Goal: Navigation & Orientation: Find specific page/section

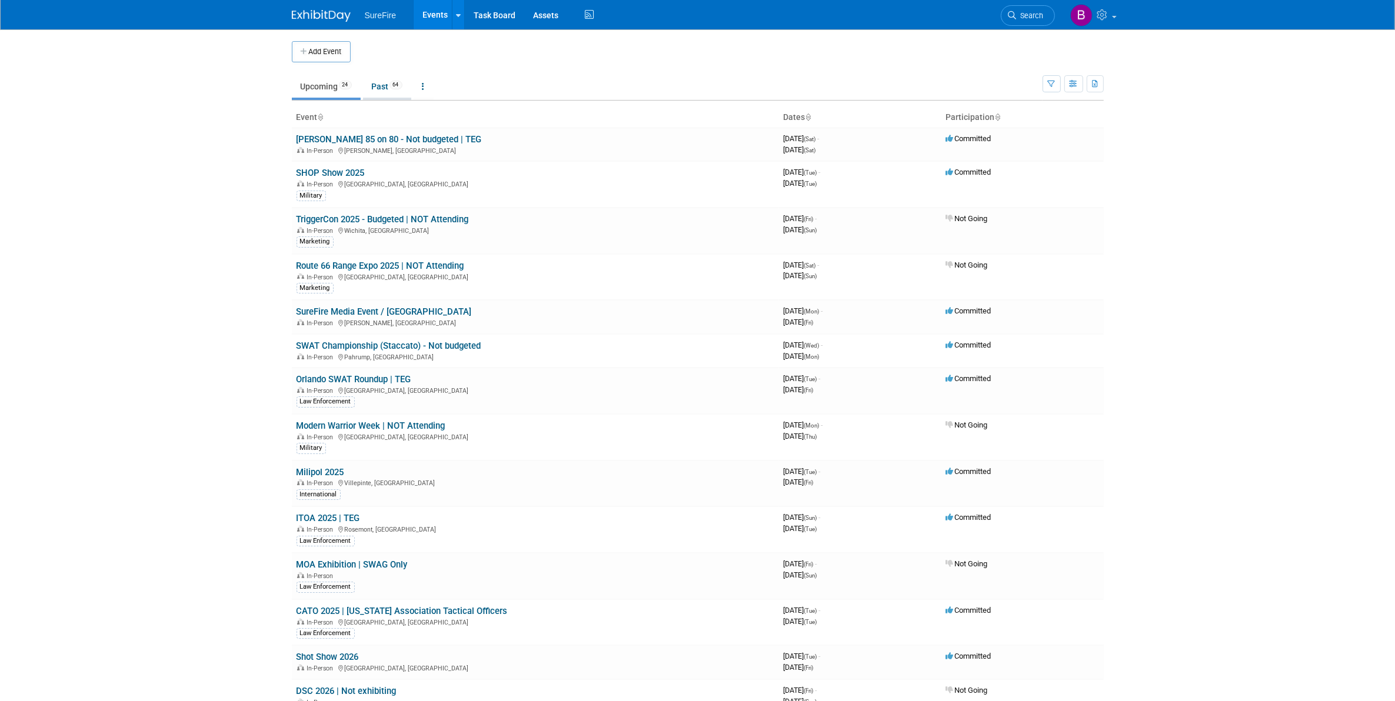
click at [395, 86] on span "64" at bounding box center [396, 85] width 13 height 9
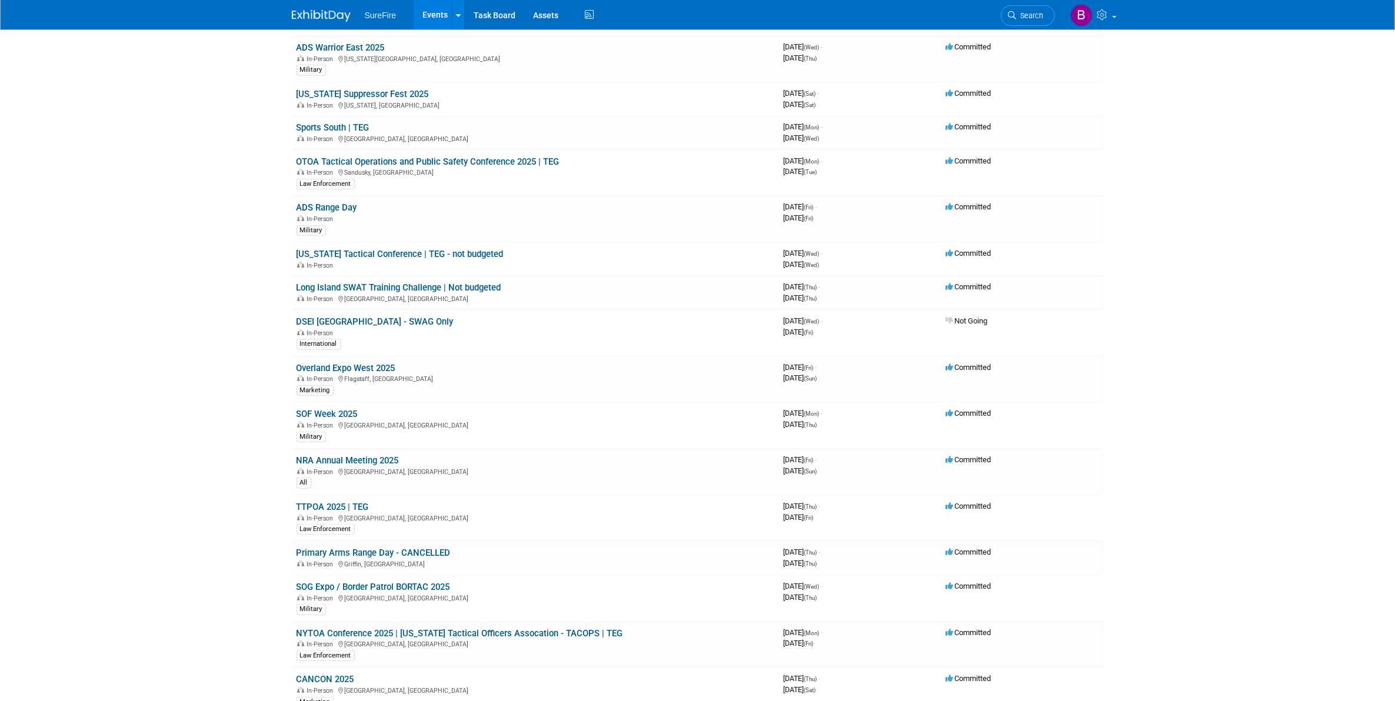
scroll to position [809, 0]
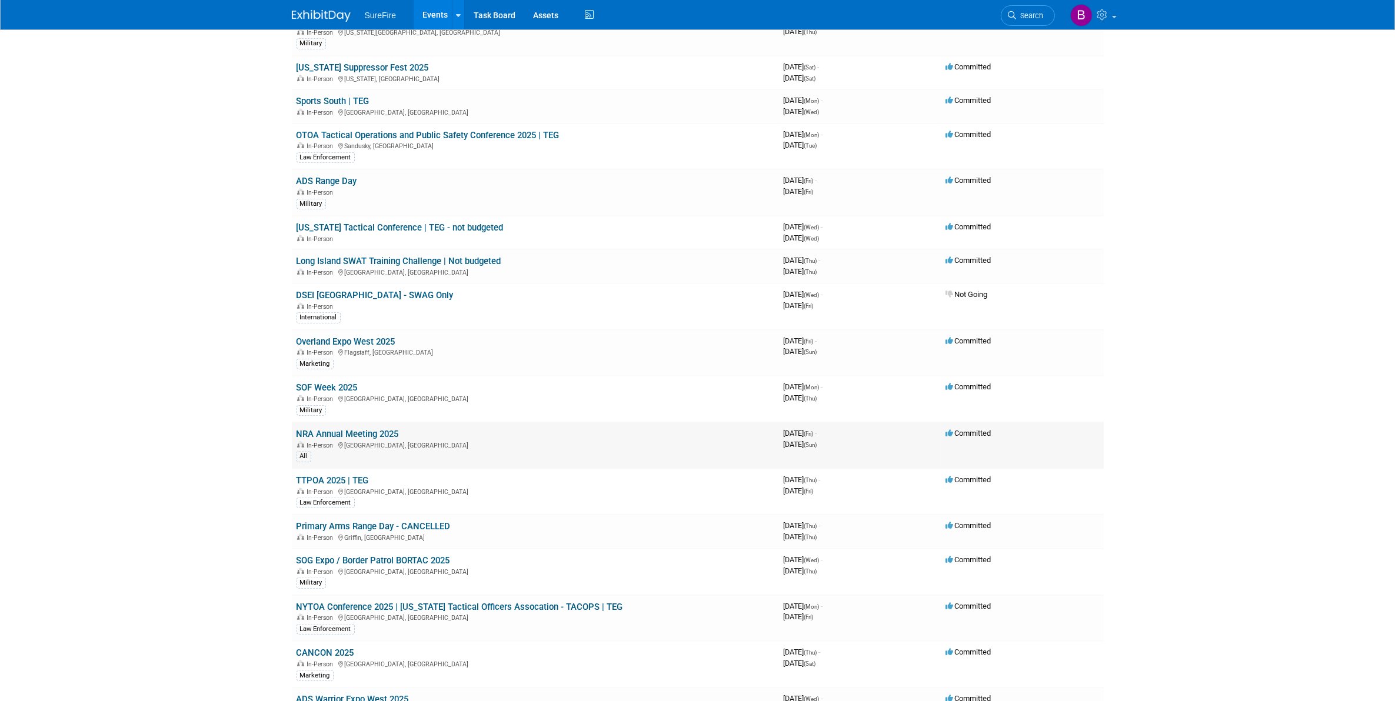
click at [368, 429] on link "NRA Annual Meeting 2025" at bounding box center [348, 434] width 102 height 11
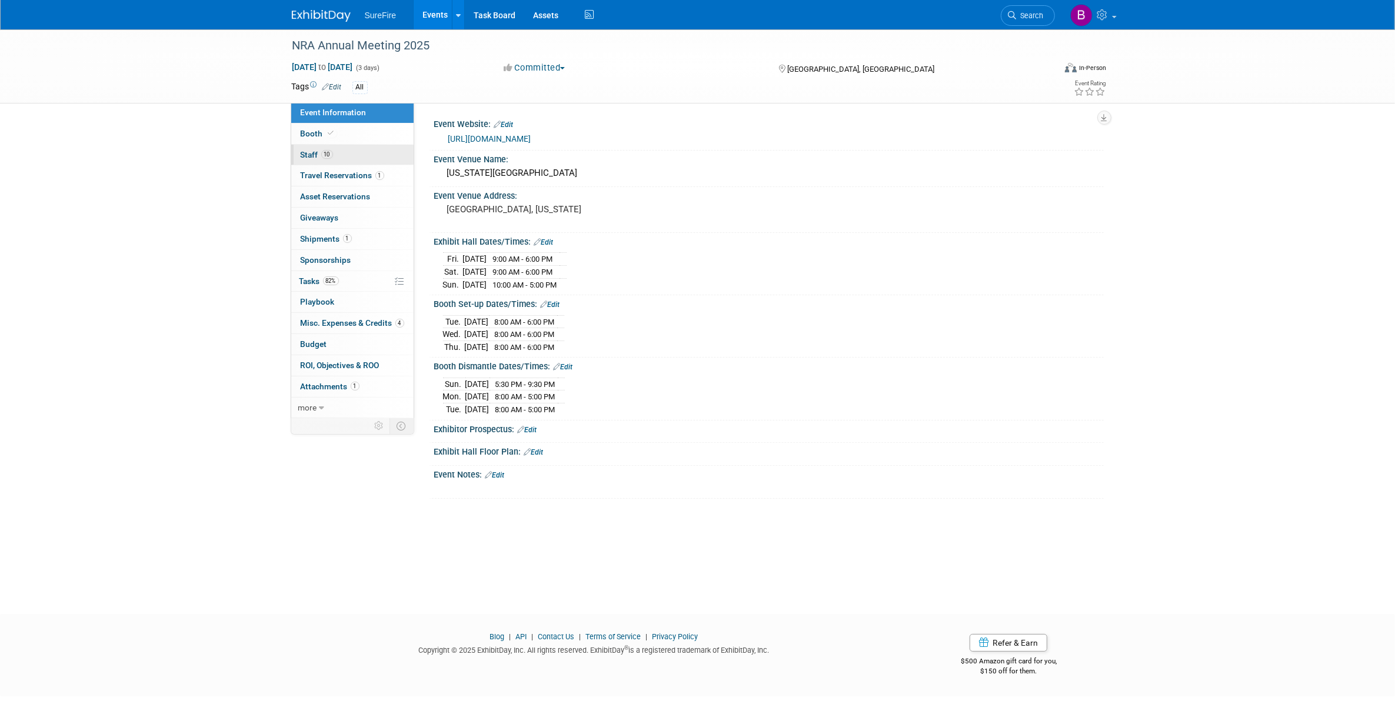
click at [331, 149] on link "10 Staff 10" at bounding box center [352, 155] width 122 height 21
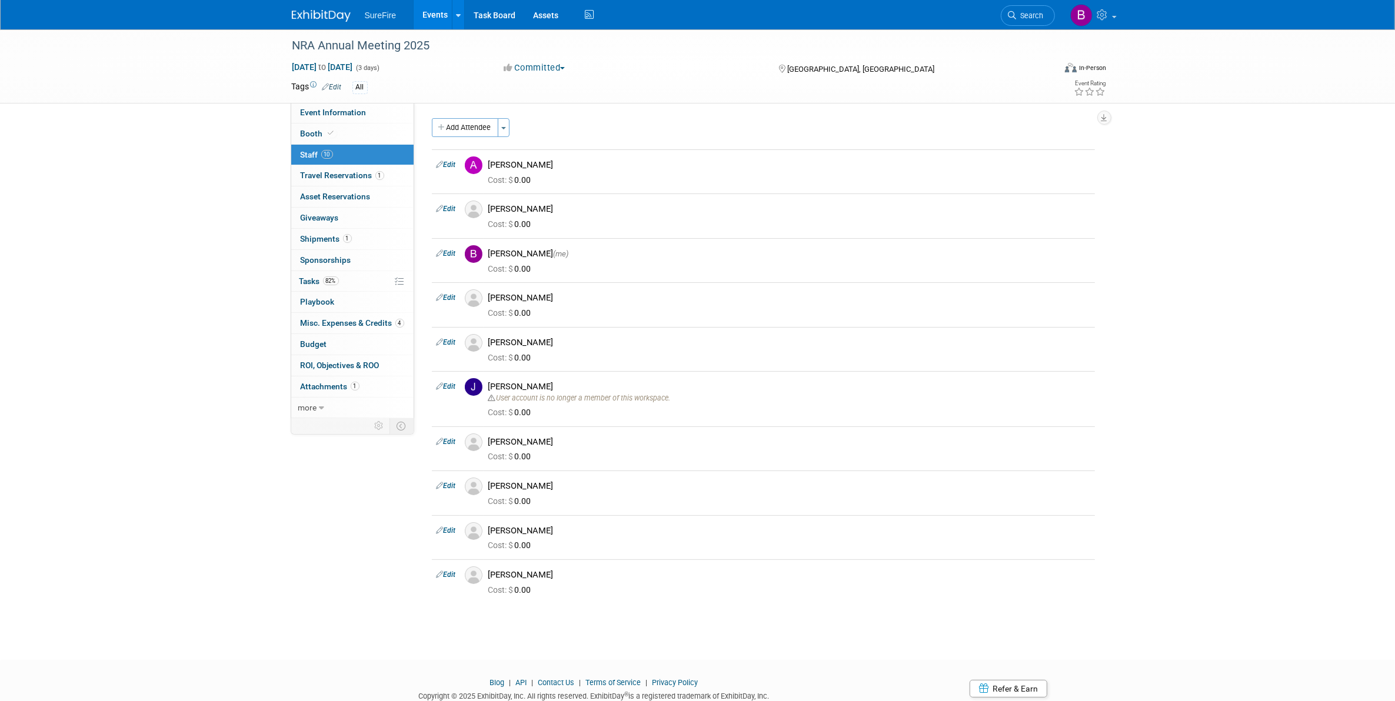
click at [428, 13] on link "Events" at bounding box center [435, 14] width 43 height 29
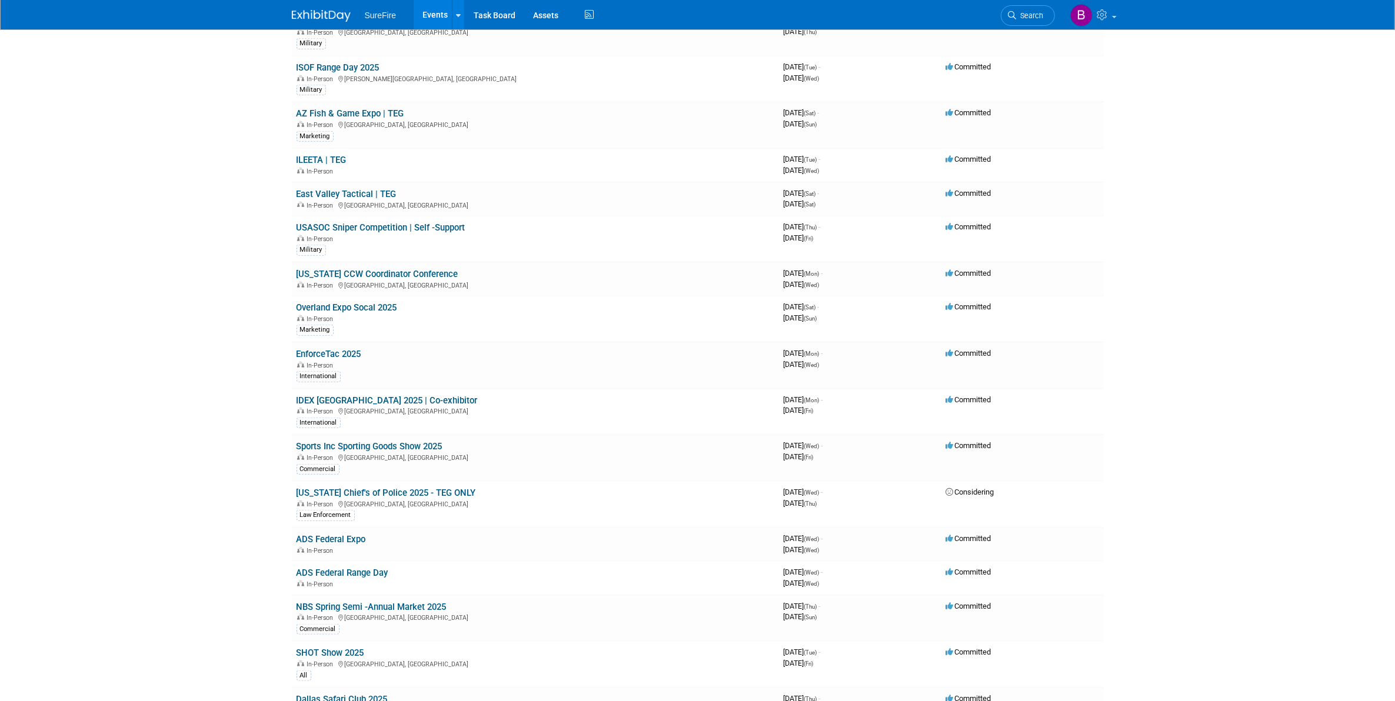
scroll to position [1545, 0]
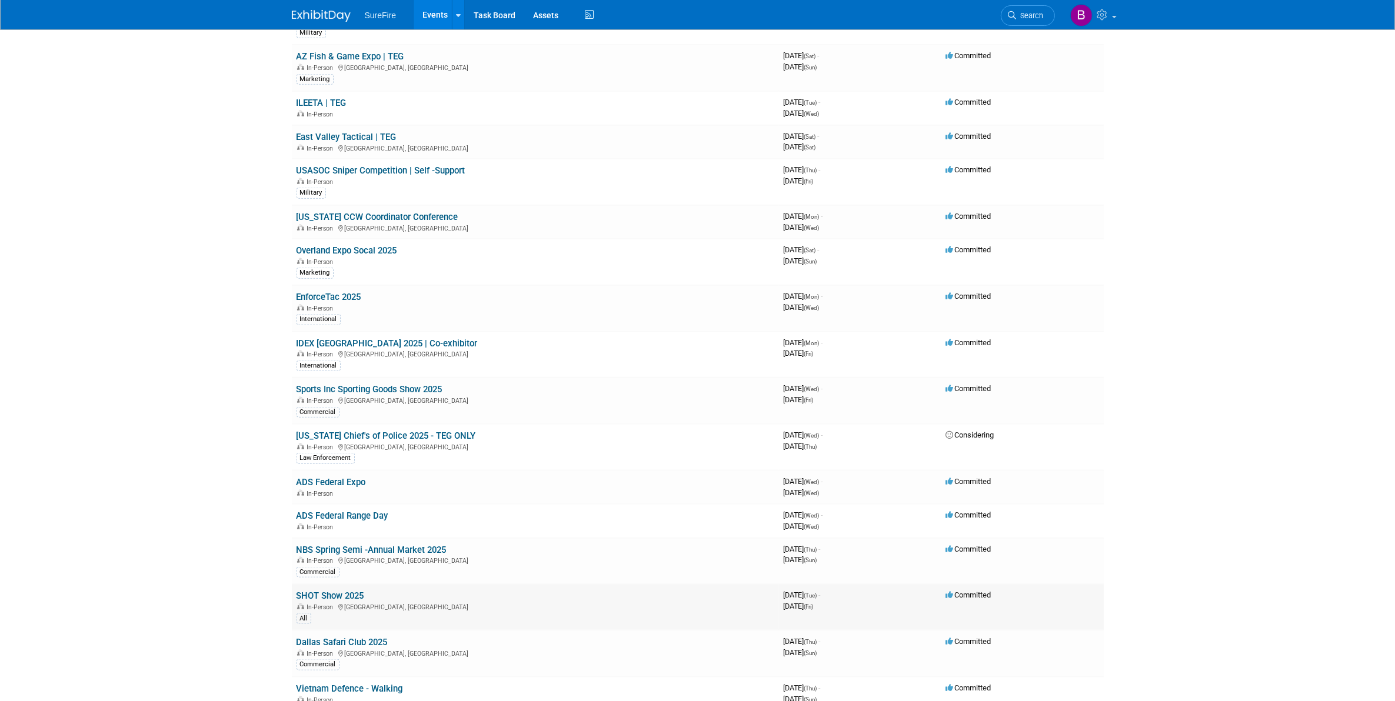
click at [334, 591] on link "SHOT Show 2025" at bounding box center [331, 596] width 68 height 11
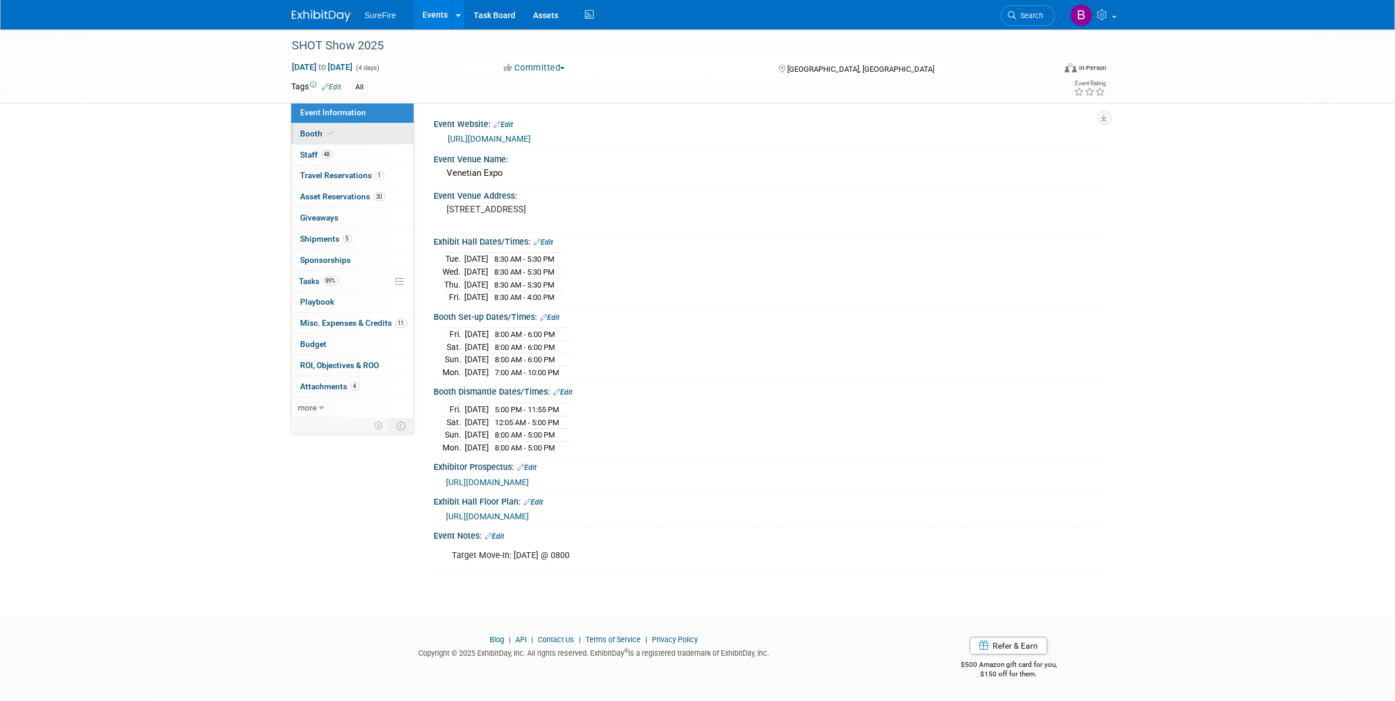
click at [318, 140] on link "Booth" at bounding box center [352, 134] width 122 height 21
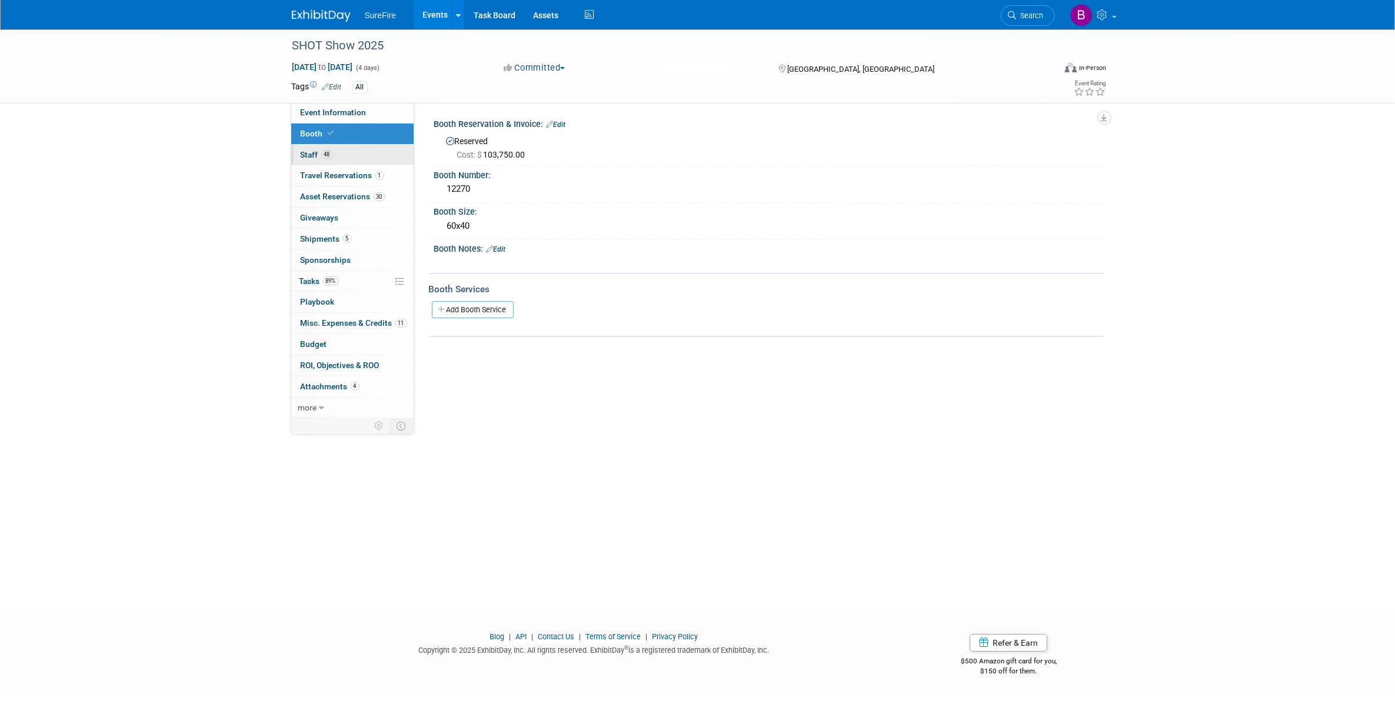
click at [324, 162] on link "48 Staff 48" at bounding box center [352, 155] width 122 height 21
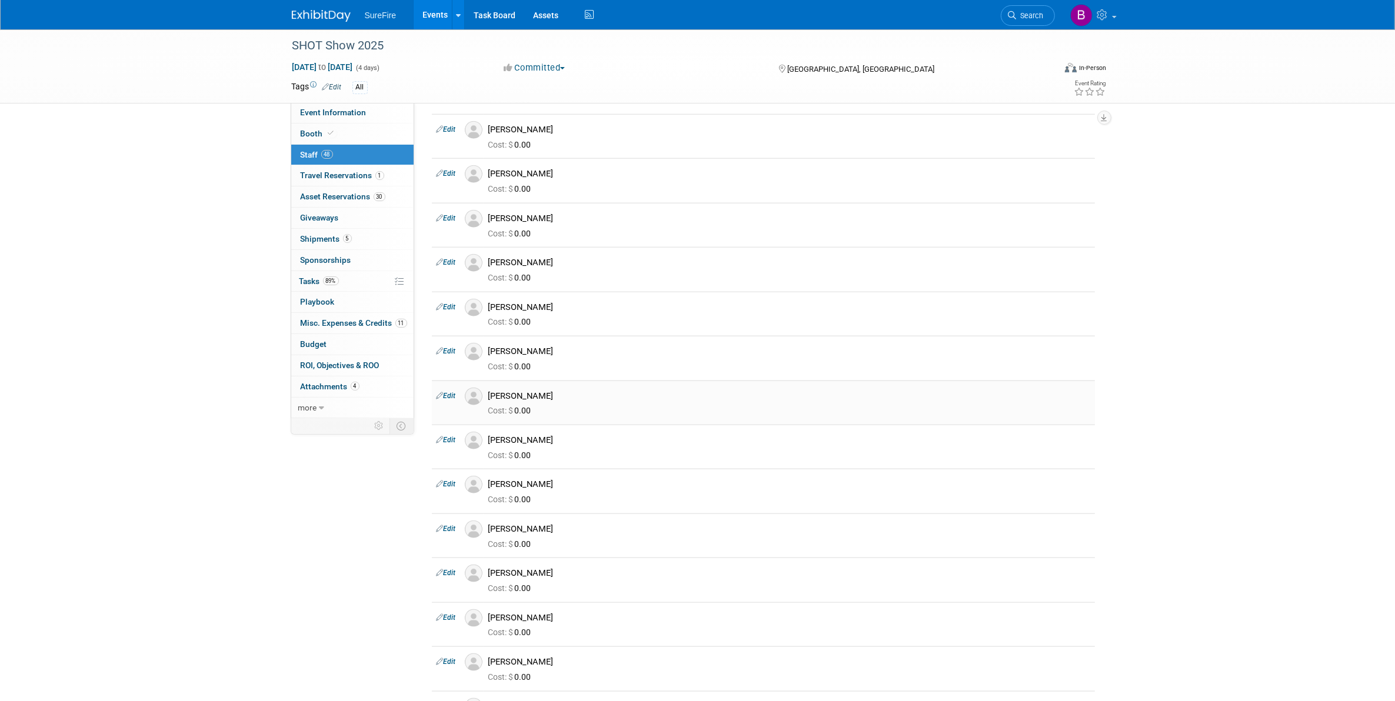
scroll to position [1724, 0]
